Goal: Task Accomplishment & Management: Complete application form

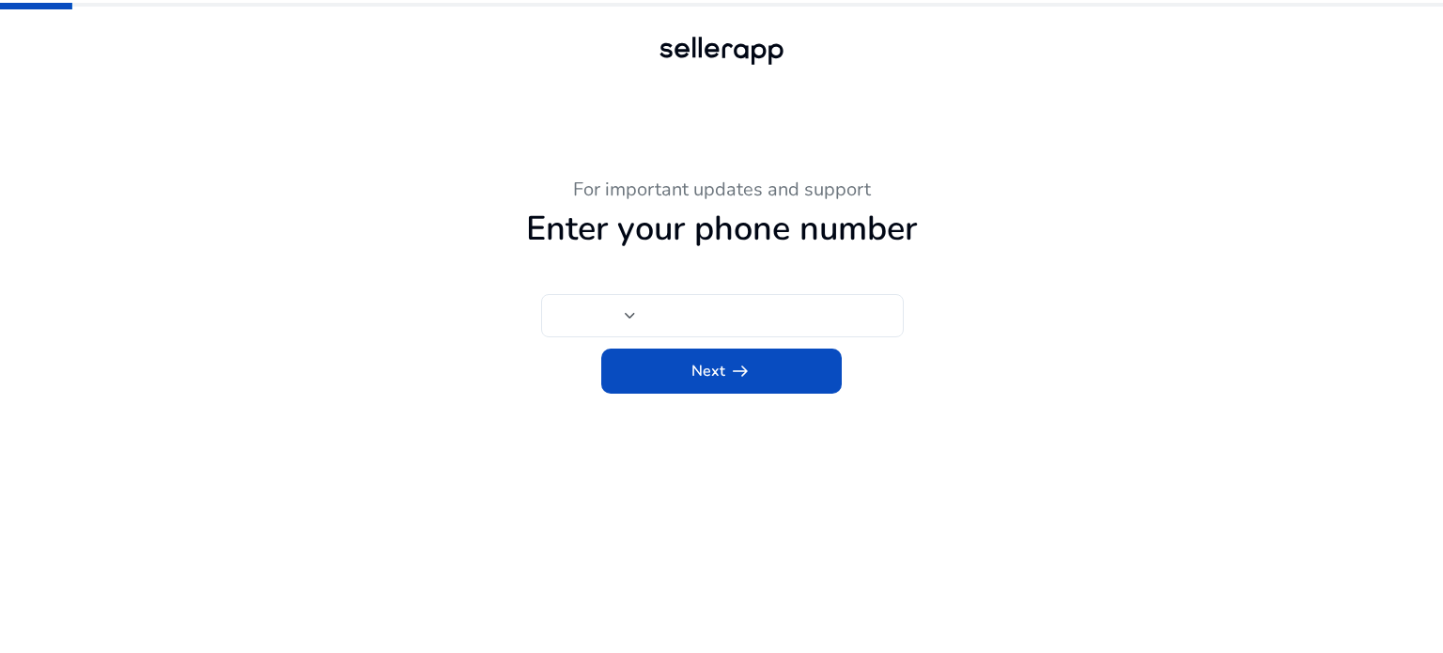
type input "****"
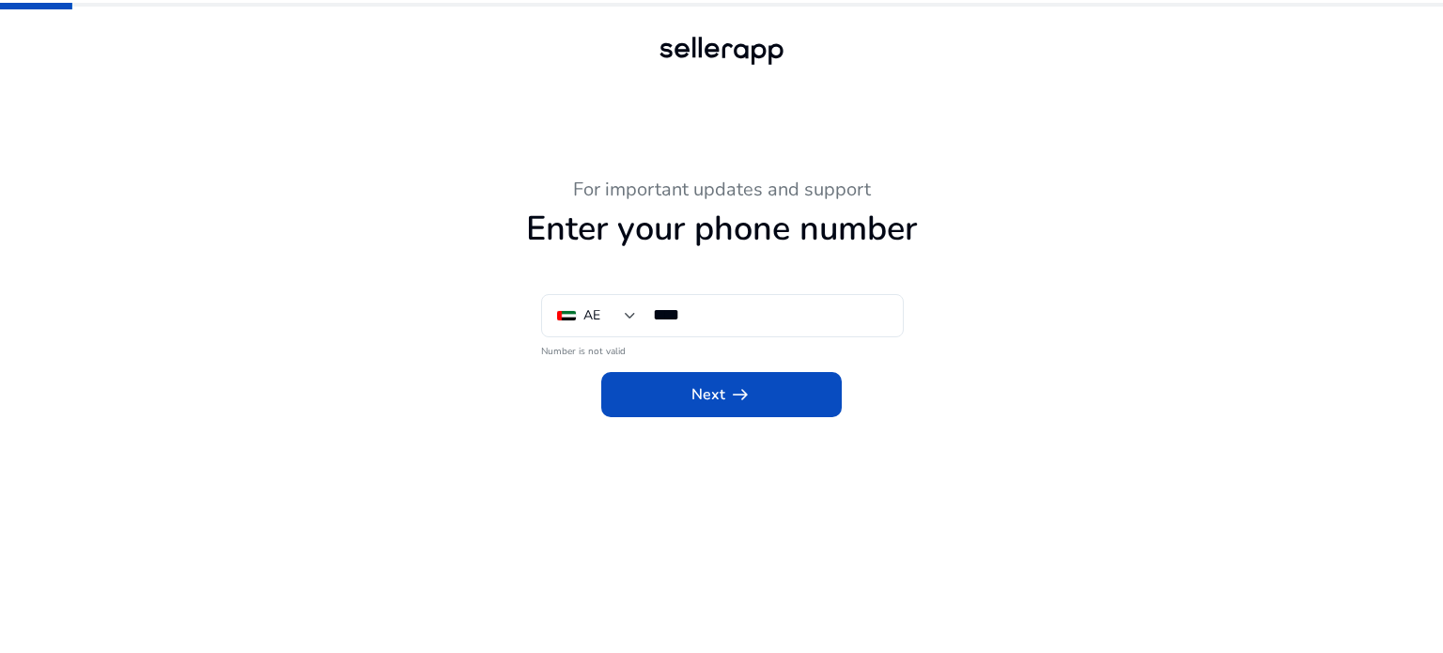
click at [392, 82] on div at bounding box center [722, 87] width 846 height 34
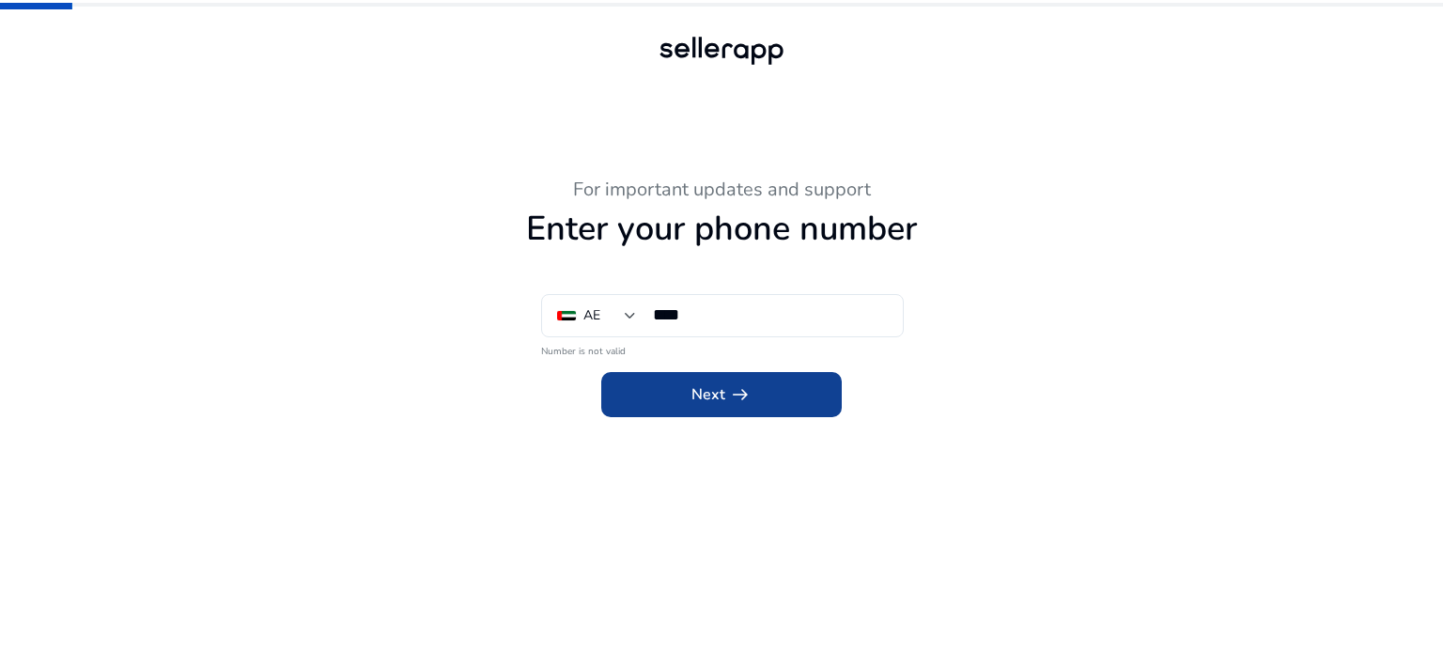
click at [779, 385] on span at bounding box center [721, 394] width 241 height 45
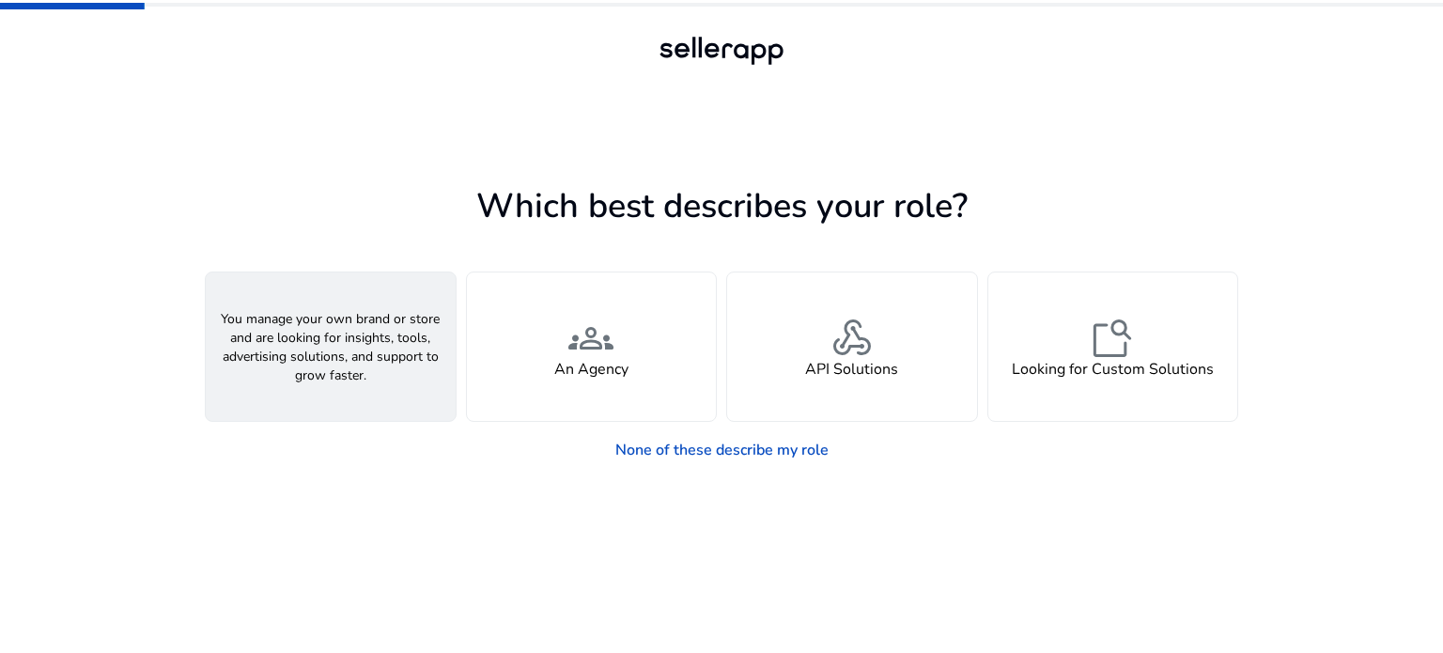
click at [418, 349] on div "person A Seller" at bounding box center [331, 347] width 250 height 148
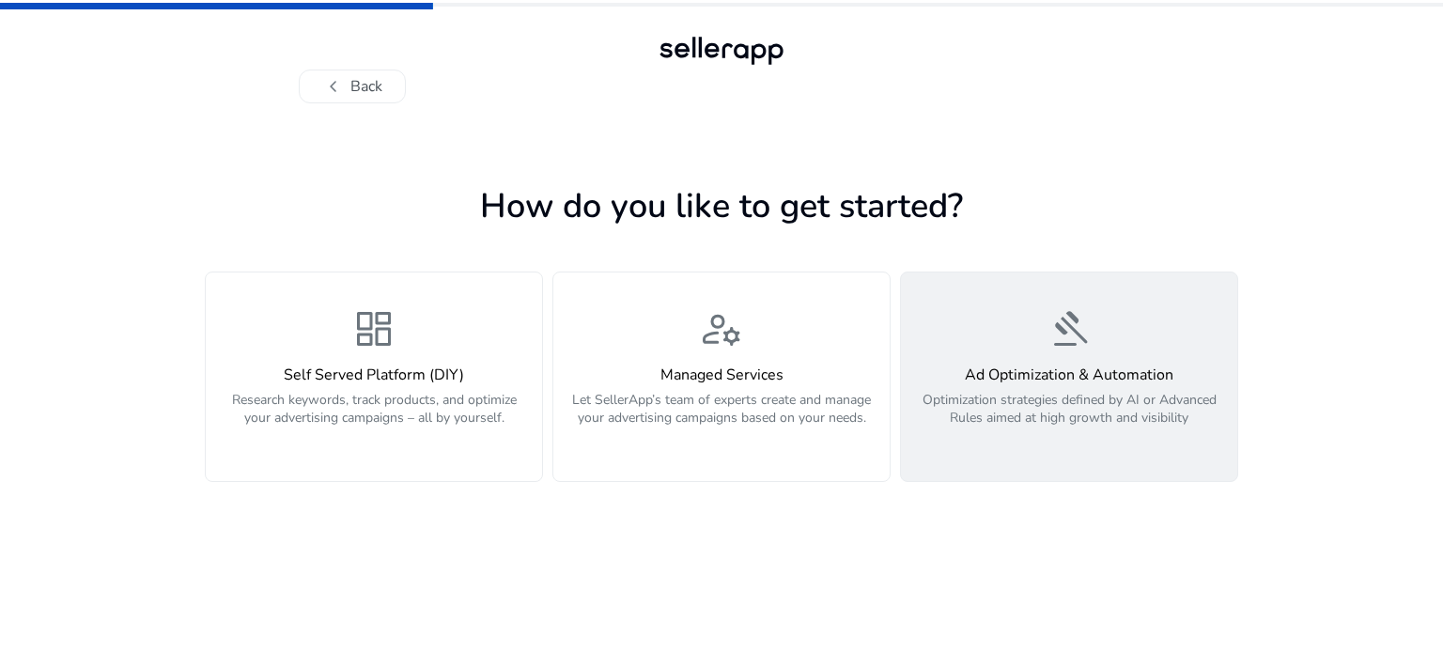
click at [1109, 334] on div "gavel Ad Optimization & Automation Optimization strategies defined by AI or Adv…" at bounding box center [1069, 376] width 314 height 141
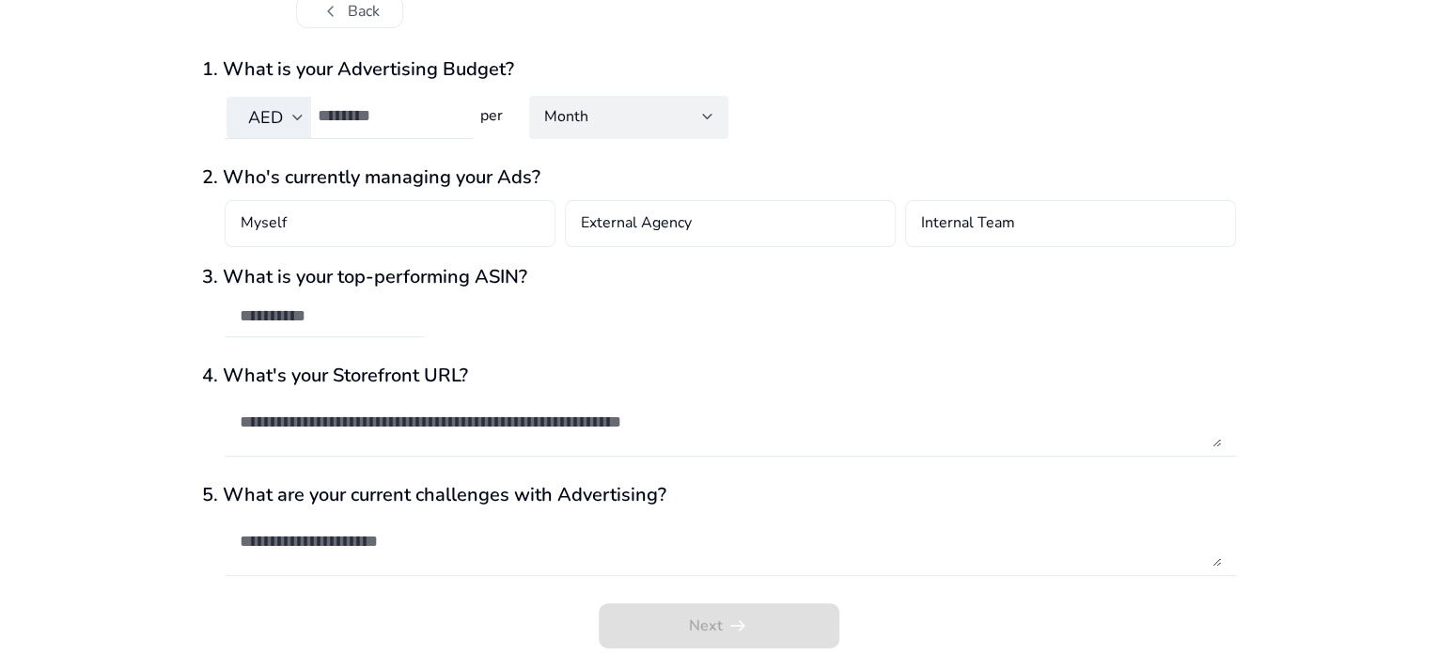
scroll to position [82, 0]
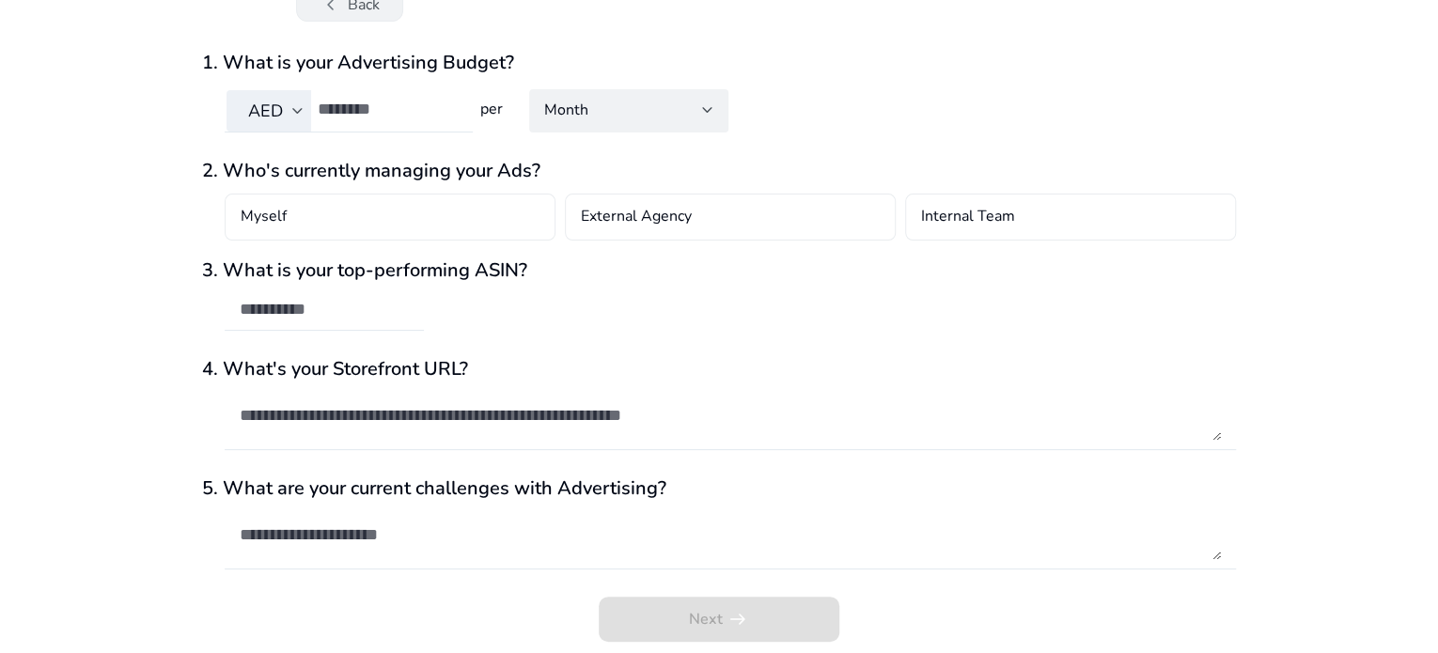
click at [395, 0] on button "chevron_left Back" at bounding box center [349, 5] width 107 height 34
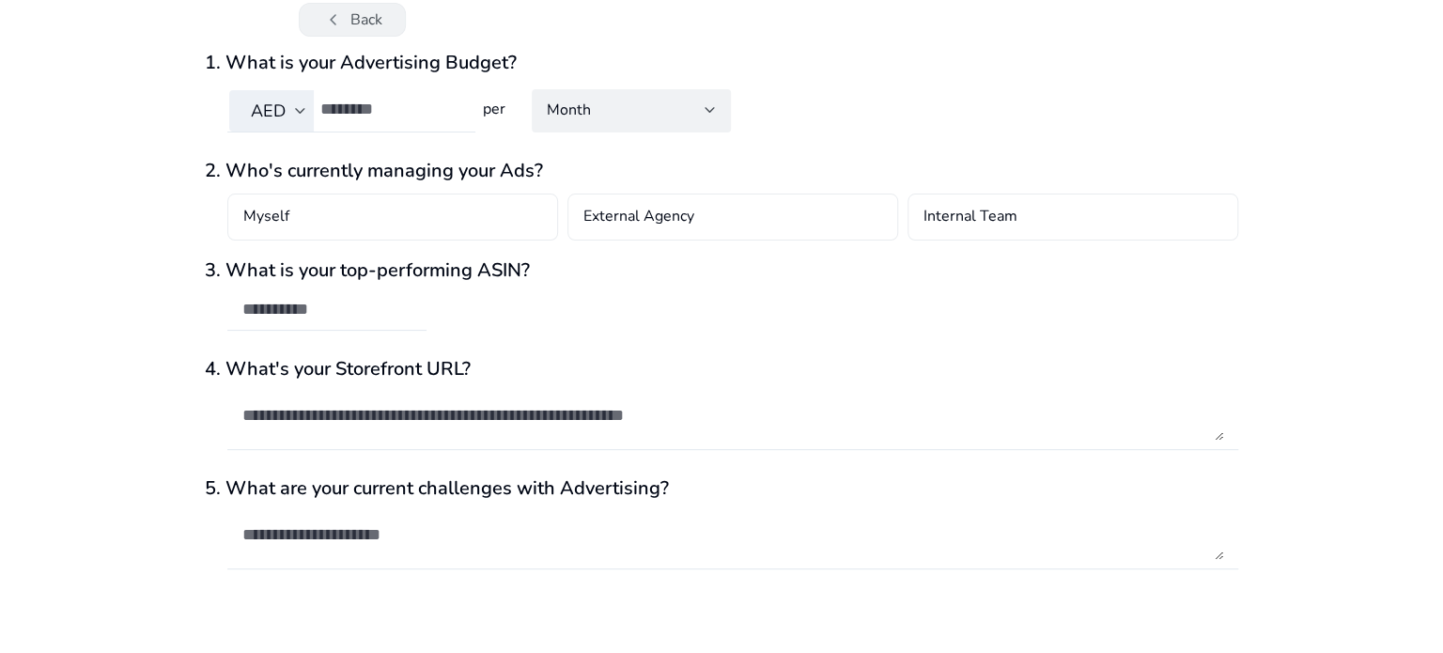
scroll to position [0, 0]
